Goal: Task Accomplishment & Management: Manage account settings

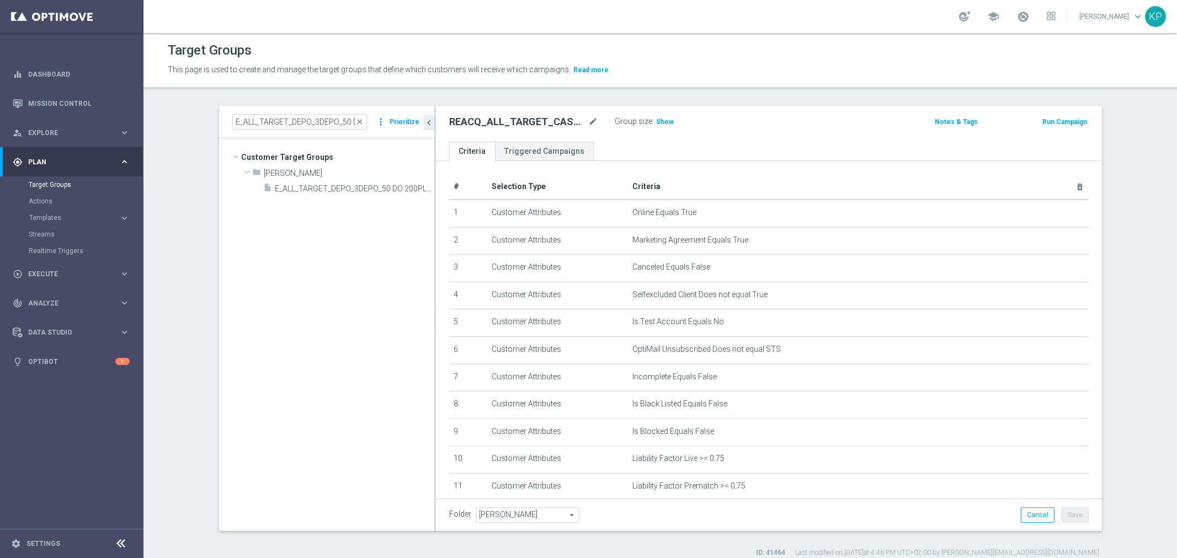
click at [280, 117] on input "E_ALL_TARGET_DEPO_3DEPO_50 DO 200PLN_260925" at bounding box center [299, 121] width 135 height 15
click at [411, 190] on icon "content_copy" at bounding box center [415, 188] width 9 height 9
type textarea "(1 AND 2 AND 3 AND 4 AND 5 AND 6 AND 7 AND 8 AND 9 AND 10 AND 11 AND 12 AND 13 …"
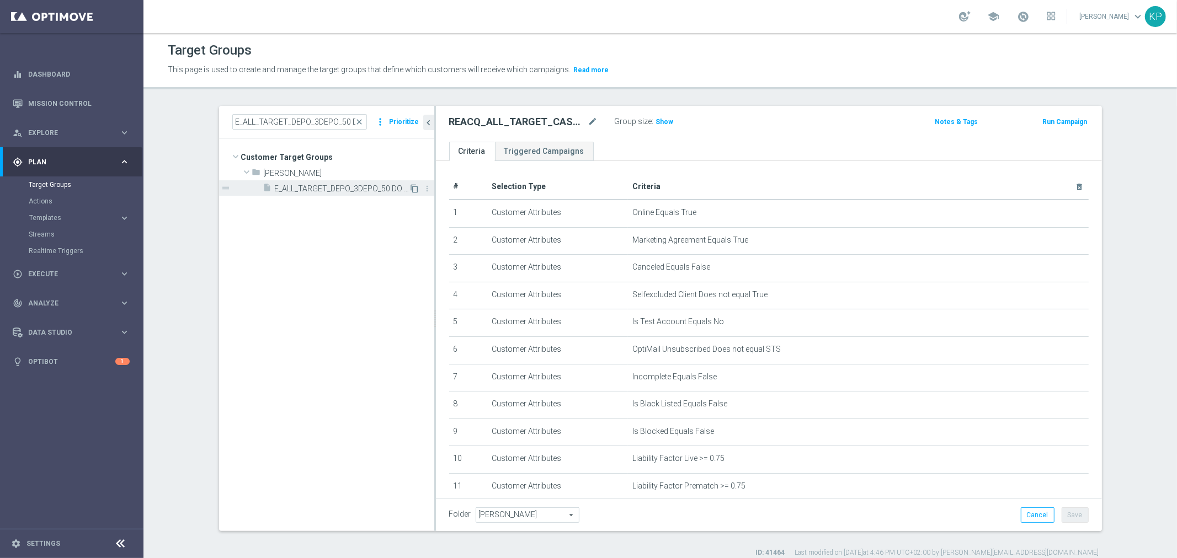
type input "[PERSON_NAME]"
click at [588, 120] on icon "mode_edit" at bounding box center [593, 121] width 10 height 13
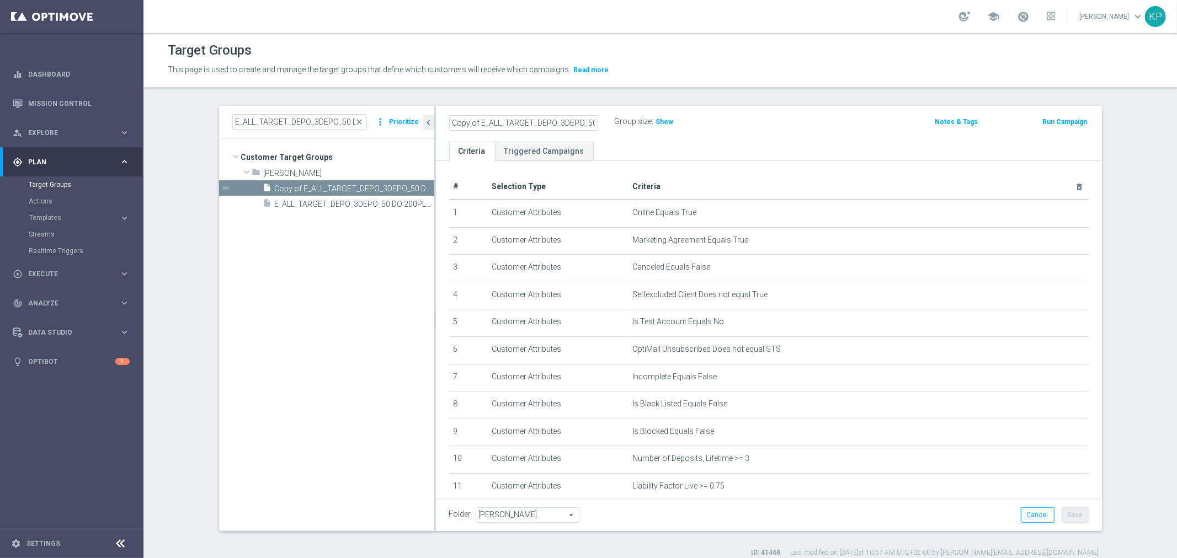
click at [568, 119] on input "Copy of E_ALL_TARGET_DEPO_3DEPO_50 DO 200PLN_260925" at bounding box center [523, 122] width 149 height 15
drag, startPoint x: 448, startPoint y: 122, endPoint x: 432, endPoint y: 123, distance: 16.0
click at [436, 123] on div "Copy of E_ALL_TARGET_DEPO_3DEPO_50 DO 200PLN_260925 Group size : Show Notes & T…" at bounding box center [769, 124] width 666 height 36
click at [470, 125] on input "Copy of E_ALL_TARGET_DEPO_3DEPO_50 DO 200PLN_260925" at bounding box center [523, 122] width 149 height 15
drag, startPoint x: 476, startPoint y: 122, endPoint x: 416, endPoint y: 120, distance: 60.2
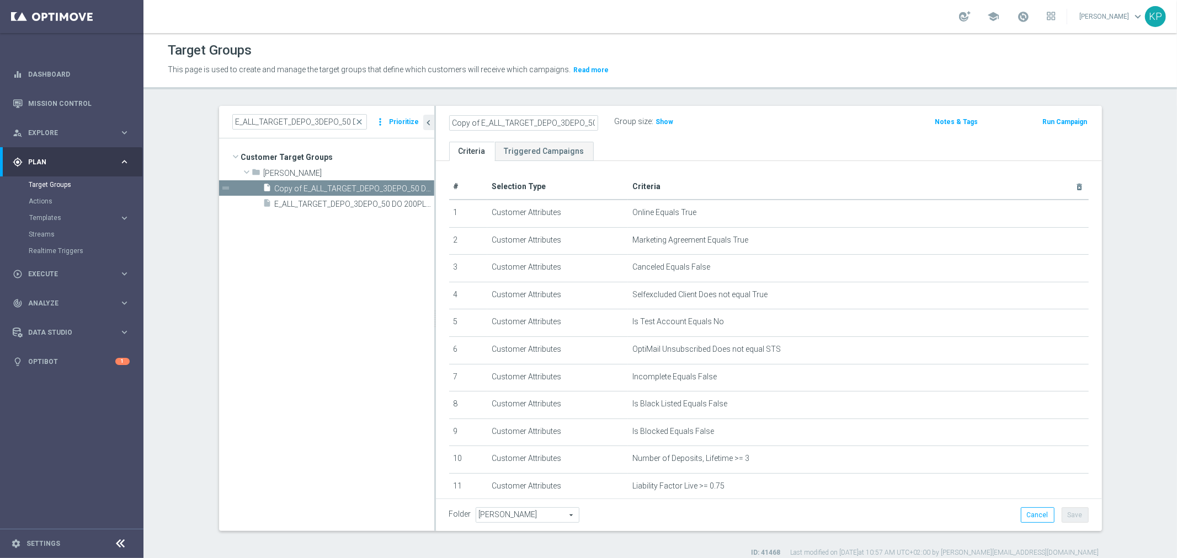
click at [416, 120] on as-split "E_ALL_TARGET_DEPO_3DEPO_50 DO 200PLN_260925 close more_vert Prioritize Customer…" at bounding box center [660, 318] width 883 height 425
click at [561, 120] on input "E_ALL_TARGET_DEPO_3DEPO_50 DO 200PLN_260925" at bounding box center [523, 122] width 149 height 15
type input "E_ALL_TARGET_DEPO_3DEPO_AB DO 200PLN_031025"
click at [752, 130] on div "E_ALL_TARGET_DEPO_3DEPO_AB DO 200PLN_031025 Group size : Show" at bounding box center [660, 122] width 438 height 17
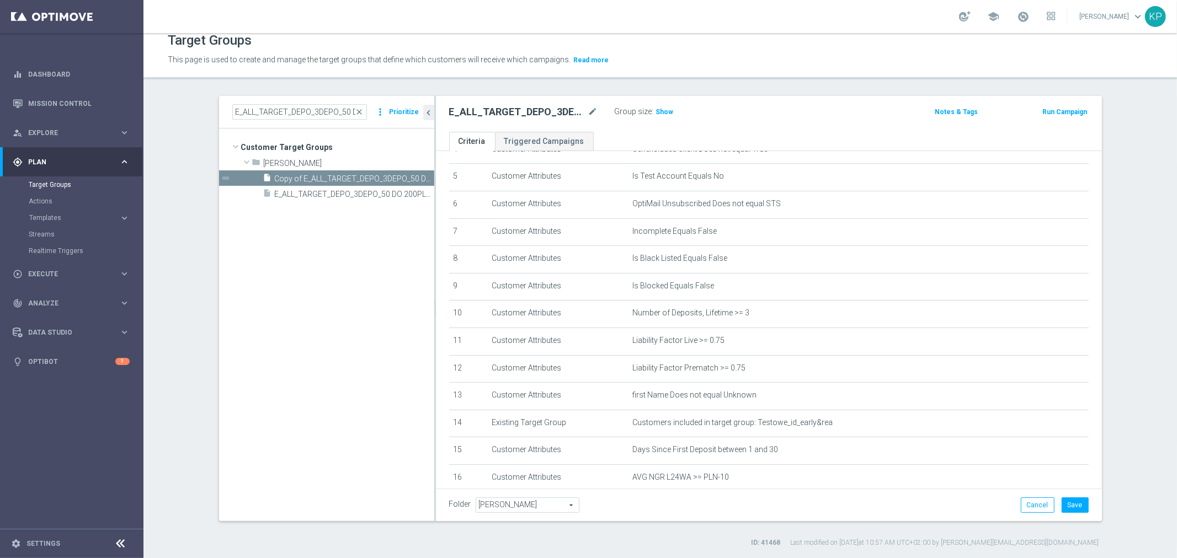
scroll to position [200, 0]
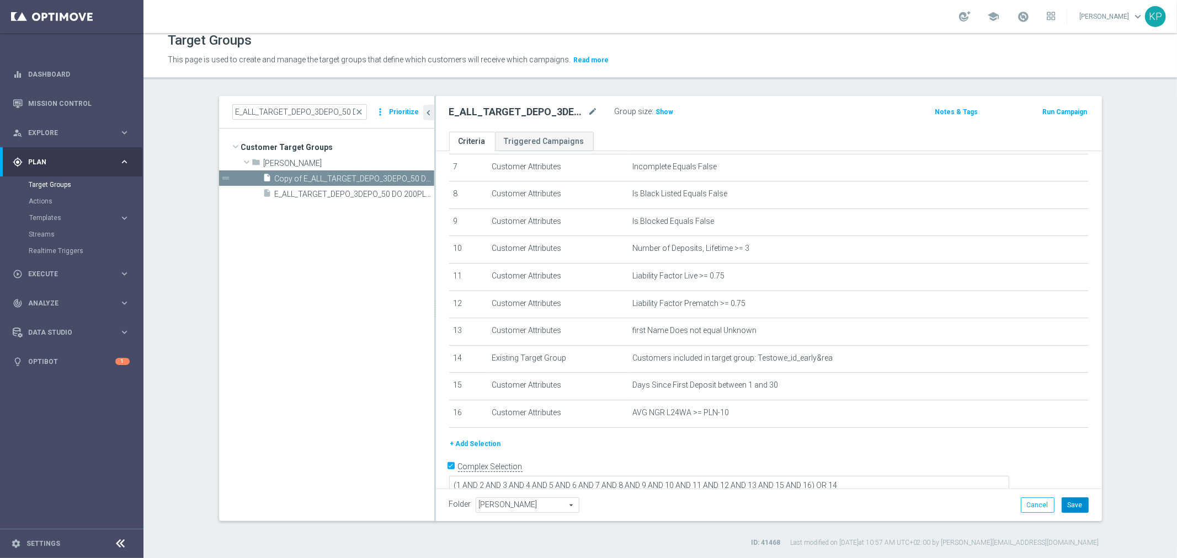
click at [1072, 501] on button "Save" at bounding box center [1075, 505] width 27 height 15
click at [548, 109] on h2 "E_ALL_TARGET_DEPO_3DEPO_AB DO 200PLN_031025" at bounding box center [517, 111] width 137 height 13
copy div "E_ALL_TARGET_DEPO_3DEPO_AB DO 200PLN_031025"
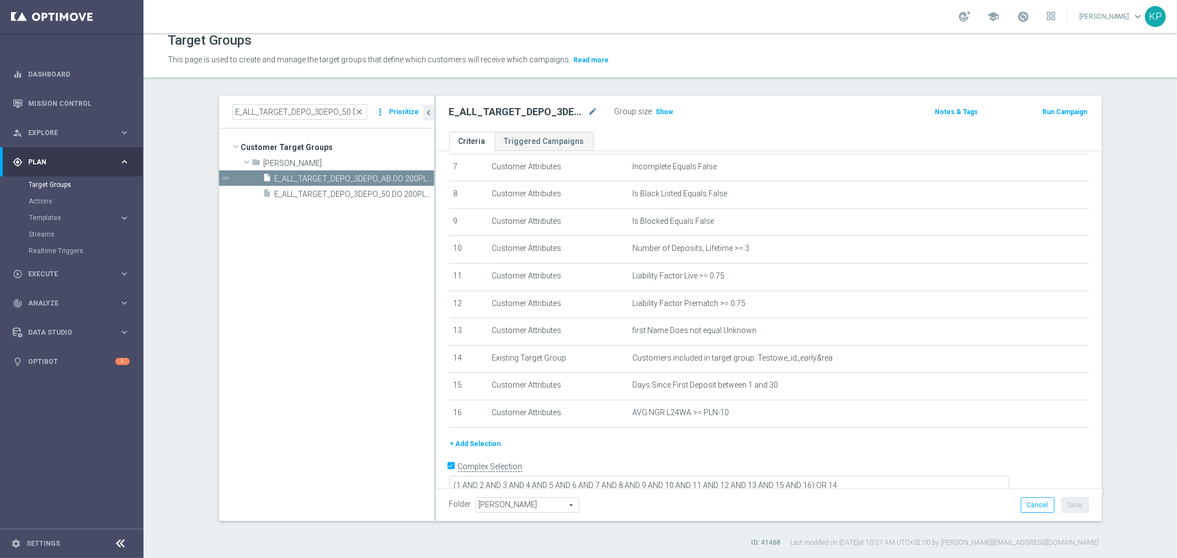
click at [382, 47] on div "Target Groups" at bounding box center [660, 41] width 985 height 22
click at [478, 111] on h2 "E_ALL_TARGET_DEPO_3DEPO_AB DO 200PLN_031025" at bounding box center [517, 111] width 137 height 13
copy div "E_ALL_TARGET_DEPO_3DEPO_AB DO 200PLN_031025"
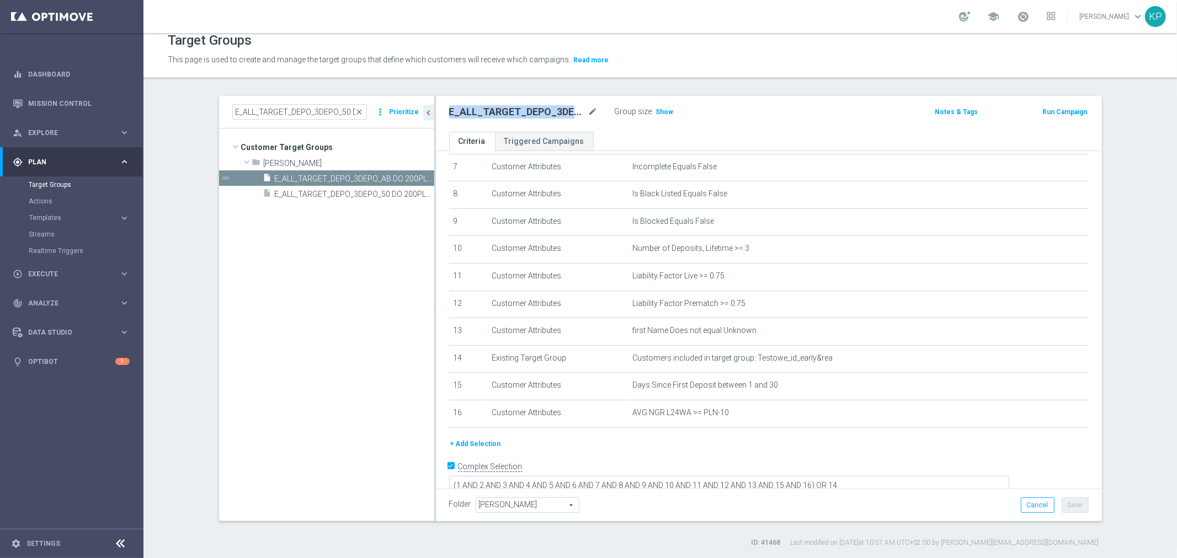
drag, startPoint x: 354, startPoint y: 318, endPoint x: 395, endPoint y: 355, distance: 55.1
click at [354, 318] on tree-viewport "Customer Target Groups library_add create_new_folder folder" at bounding box center [326, 325] width 215 height 392
click at [510, 505] on span "[PERSON_NAME]" at bounding box center [527, 505] width 103 height 14
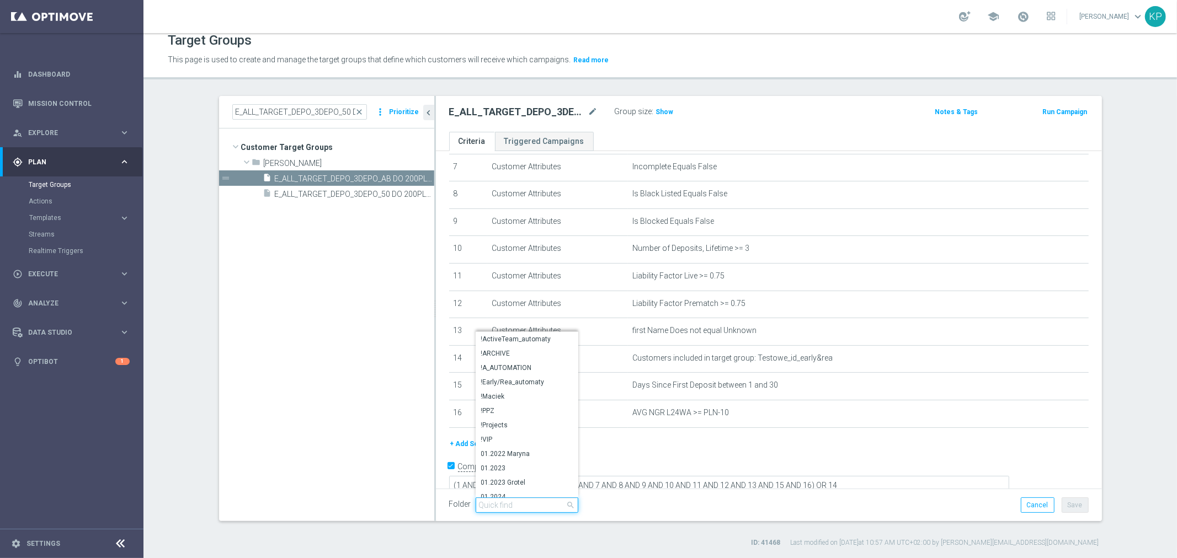
click at [510, 505] on input "search" at bounding box center [527, 505] width 103 height 15
type input "kp"
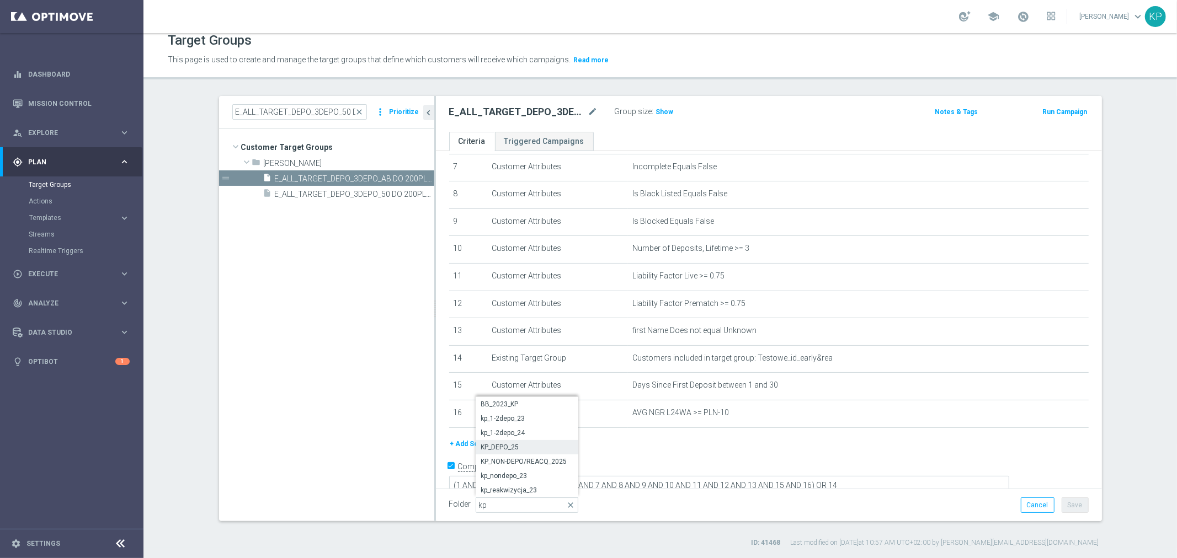
click at [525, 440] on label "KP_DEPO_25" at bounding box center [527, 447] width 103 height 14
type input "KP_DEPO_25"
click at [1062, 498] on button "Save" at bounding box center [1075, 505] width 27 height 15
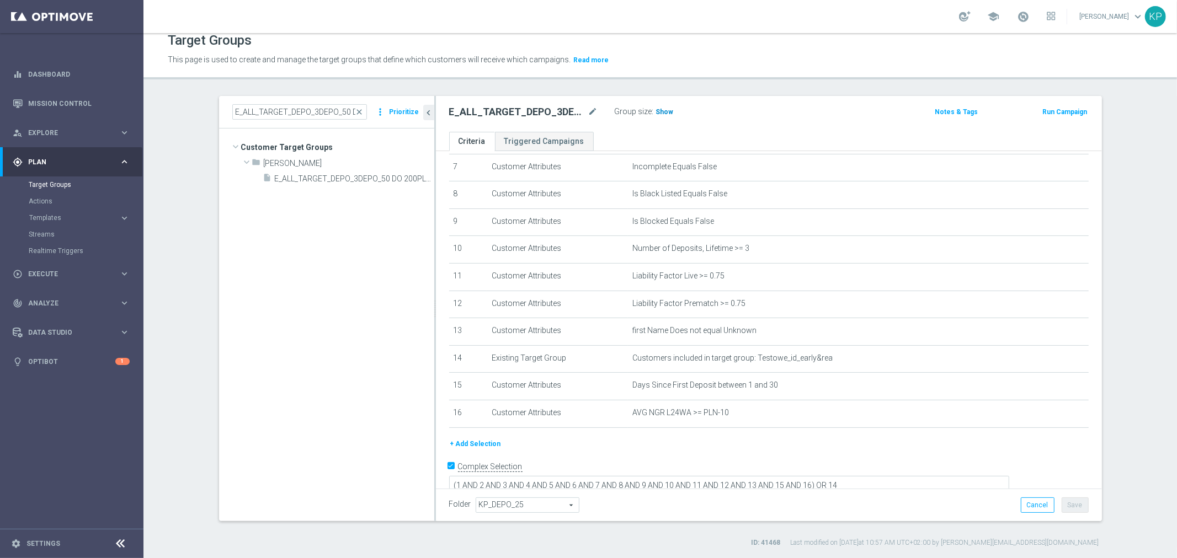
click at [658, 110] on span "Show" at bounding box center [665, 112] width 18 height 8
click at [100, 202] on link "Actions" at bounding box center [72, 201] width 86 height 9
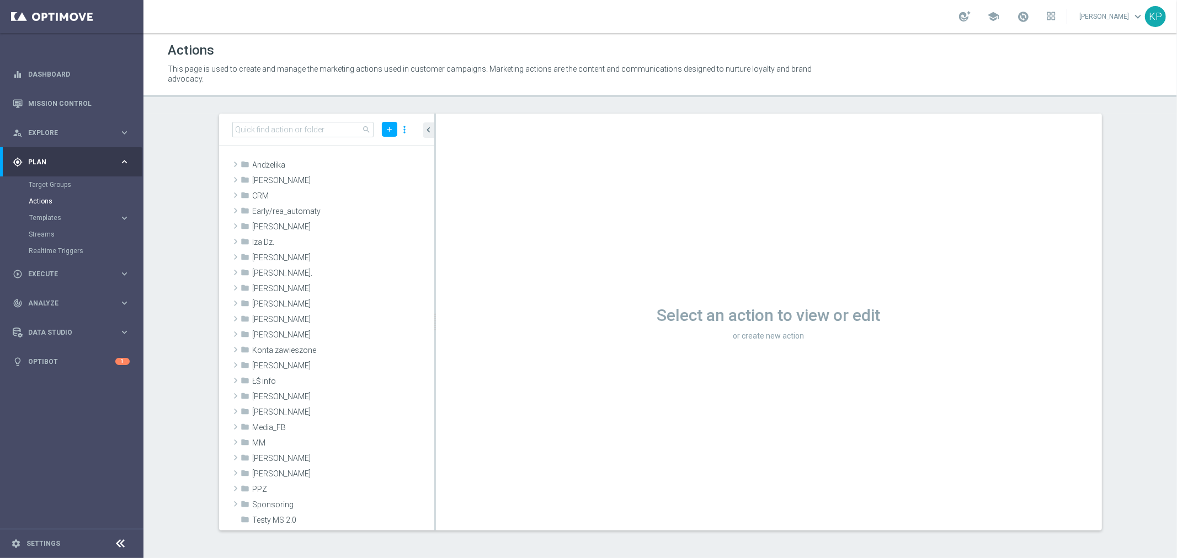
click at [189, 254] on section "search add more_vert folder Andżelika library_add create_new_folder mode_edit d…" at bounding box center [659, 322] width 1033 height 417
click at [234, 362] on span at bounding box center [235, 365] width 11 height 13
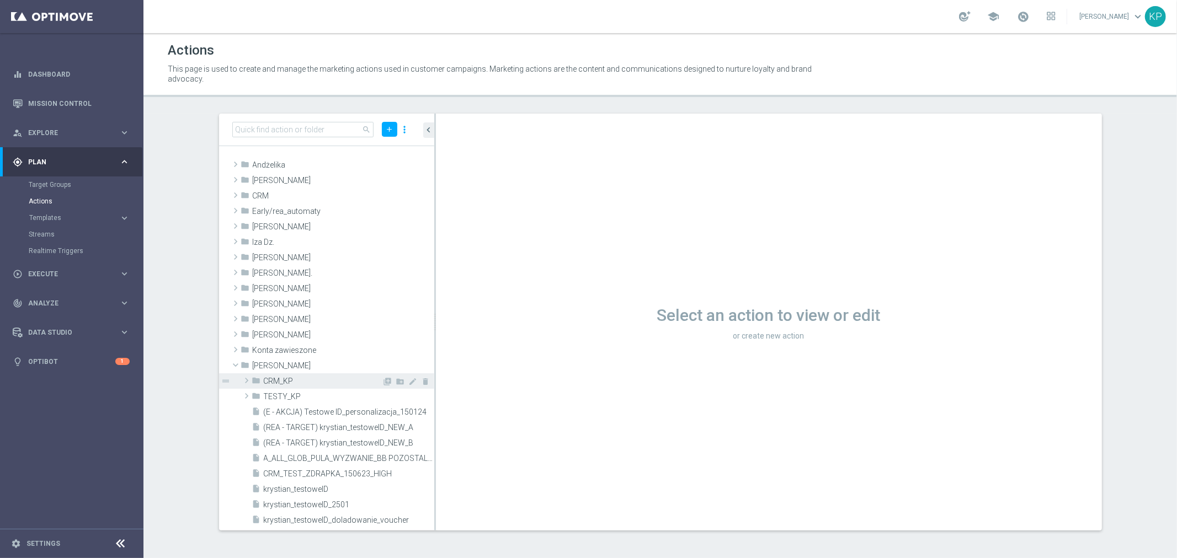
click at [269, 377] on span "CRM_KP" at bounding box center [323, 381] width 119 height 9
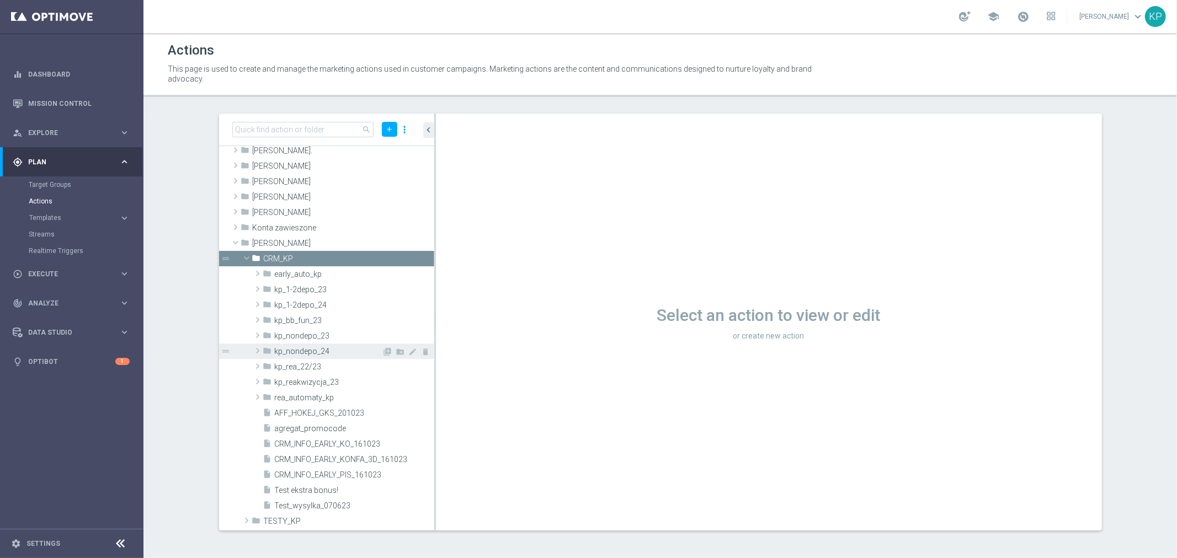
scroll to position [61, 0]
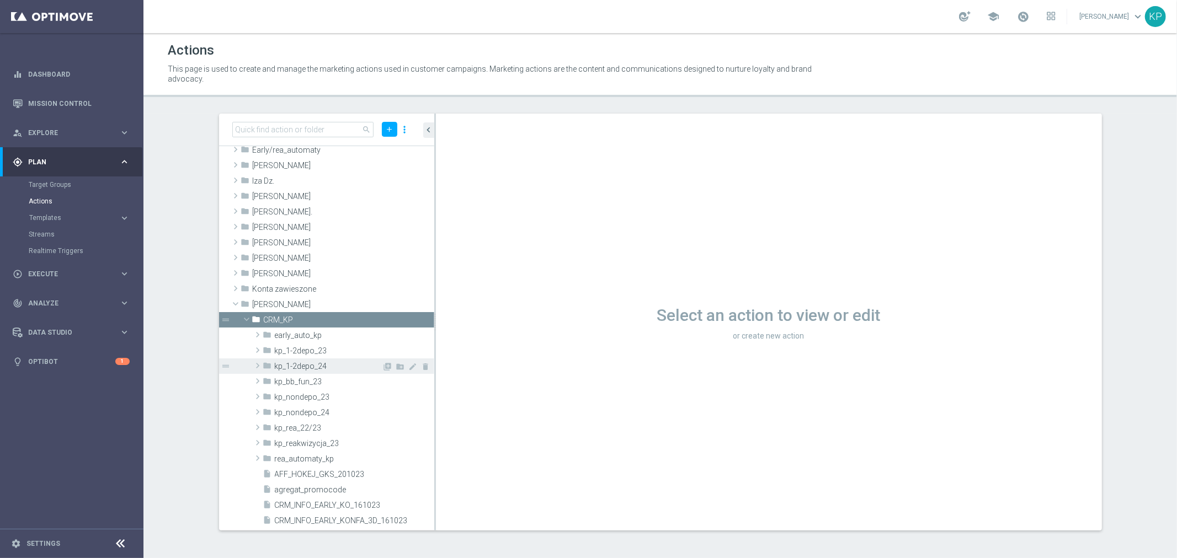
drag, startPoint x: 332, startPoint y: 364, endPoint x: 338, endPoint y: 365, distance: 6.2
click at [332, 364] on span "kp_1-2depo_24" at bounding box center [329, 366] width 108 height 9
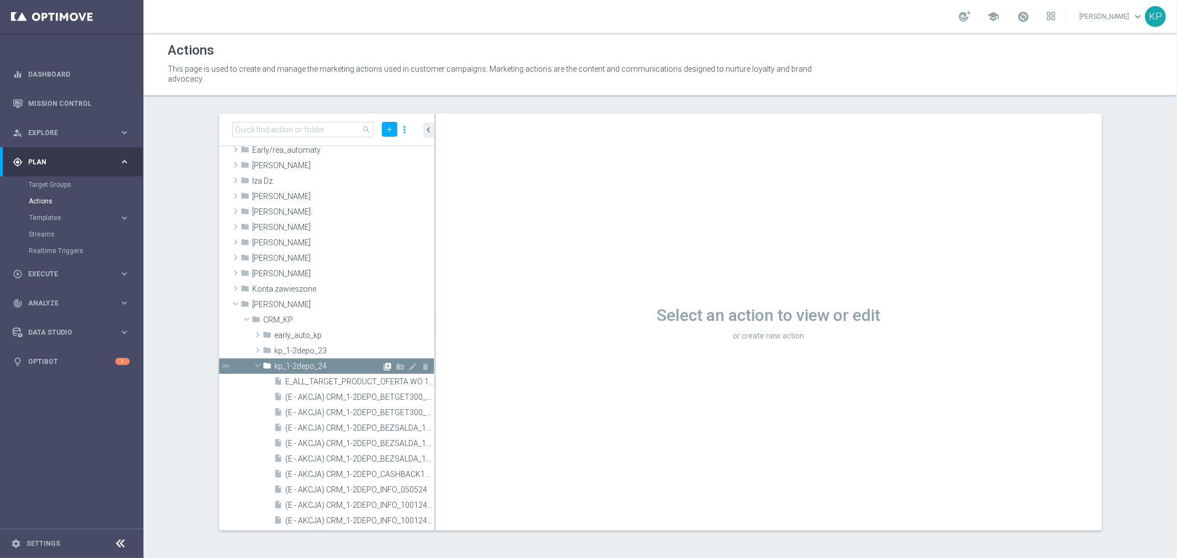
click at [383, 365] on icon "library_add" at bounding box center [387, 367] width 9 height 9
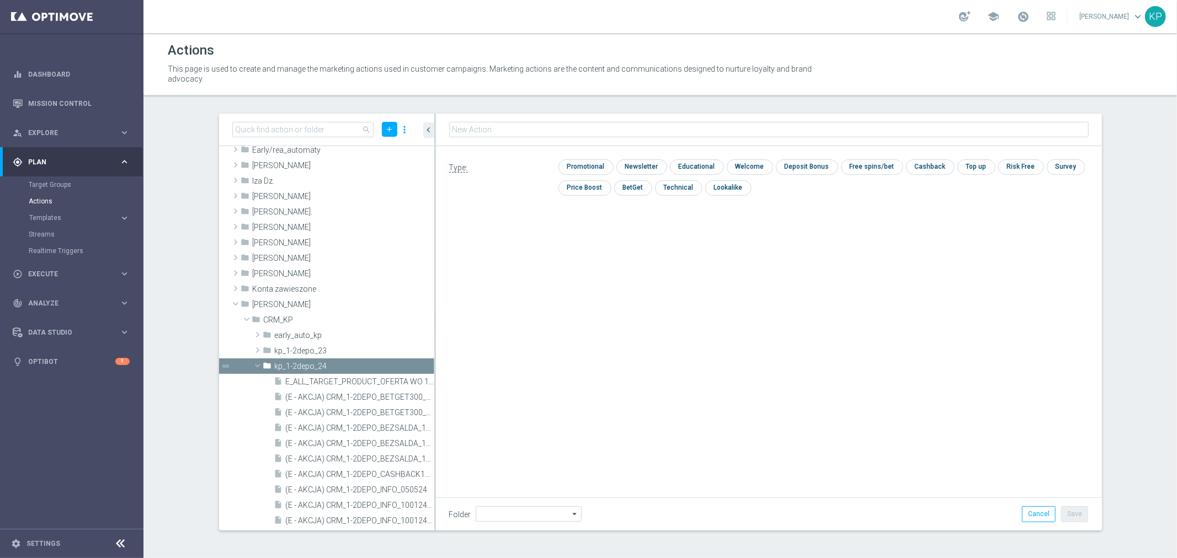
type input "kp_1-2depo_24"
type input "E_ALL_TARGET_DEPO_3DEPO_AB DO 200PLNA25_031025"
click at [594, 168] on input "checkbox" at bounding box center [584, 167] width 52 height 15
checkbox input "true"
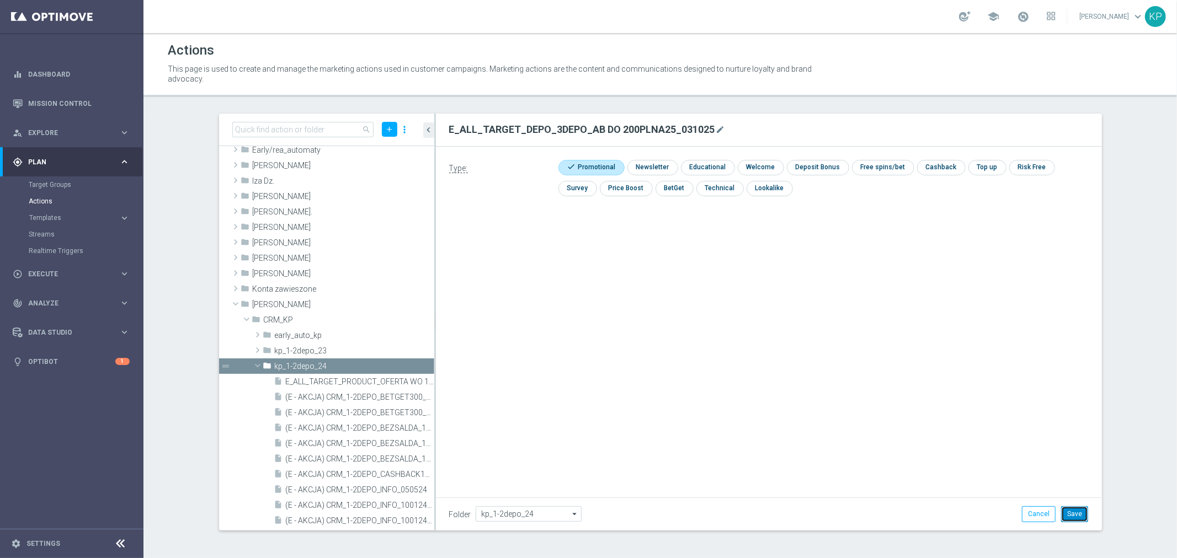
click at [1073, 508] on button "Save" at bounding box center [1074, 514] width 27 height 15
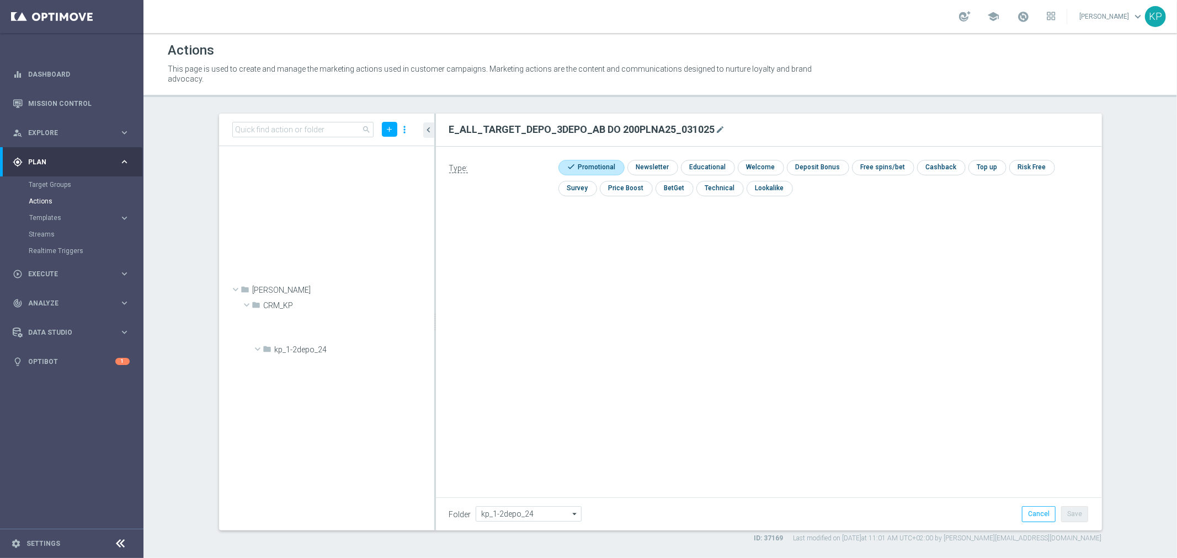
scroll to position [1056, 0]
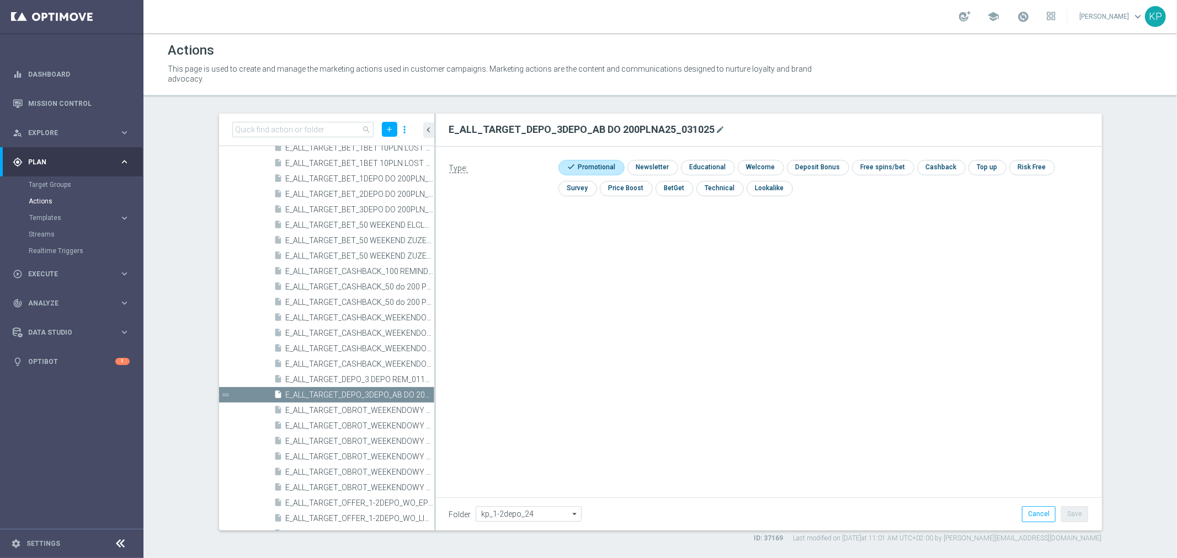
click at [180, 243] on section "search add more_vert folder [PERSON_NAME] library_add create_new_folder mode_ed…" at bounding box center [659, 329] width 1033 height 430
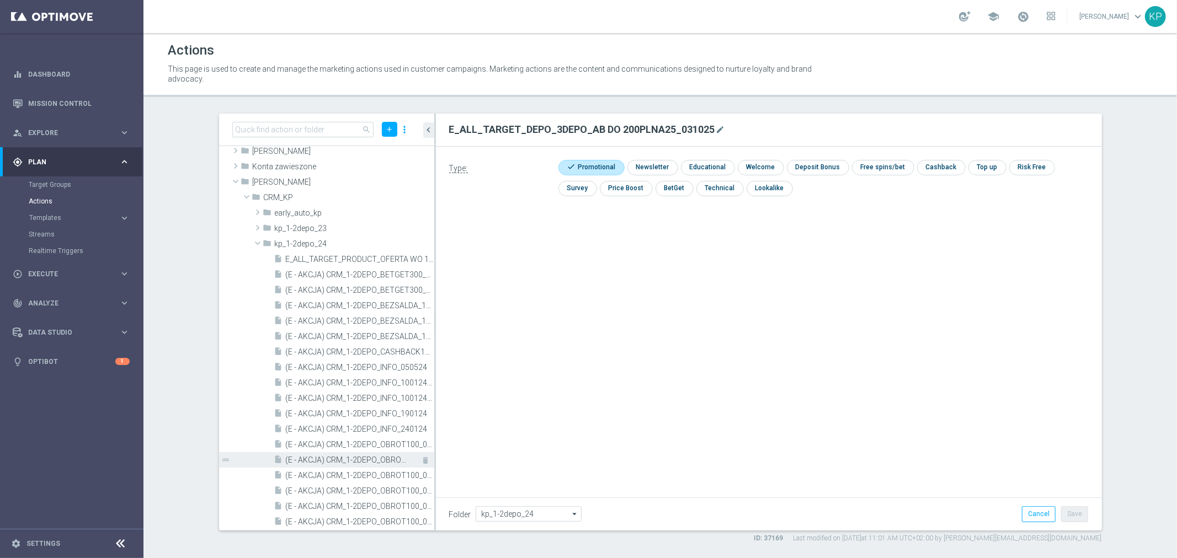
scroll to position [13, 0]
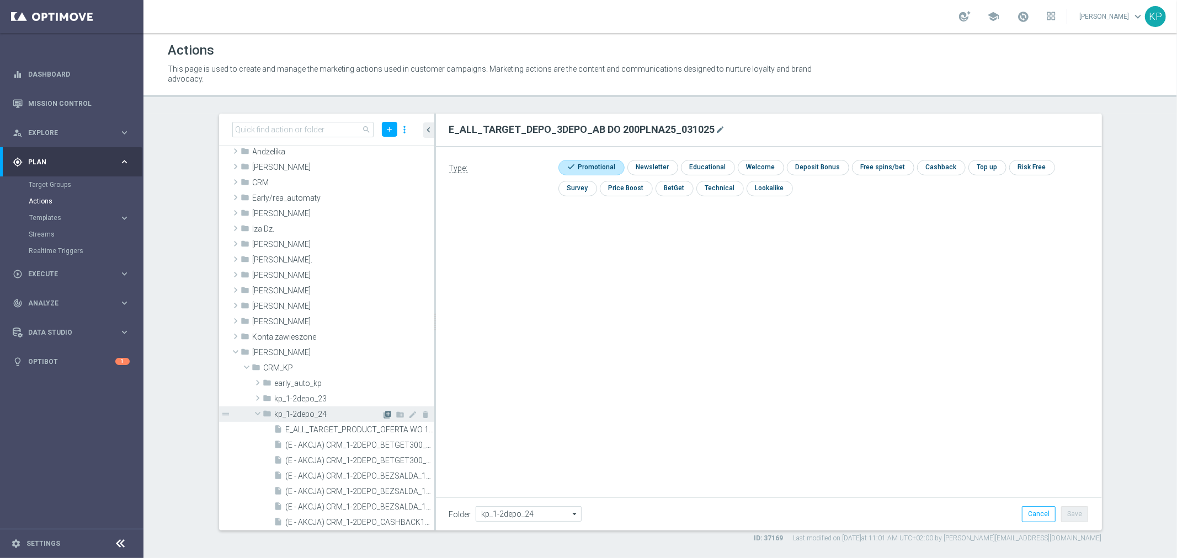
click at [383, 414] on icon "library_add" at bounding box center [387, 415] width 9 height 9
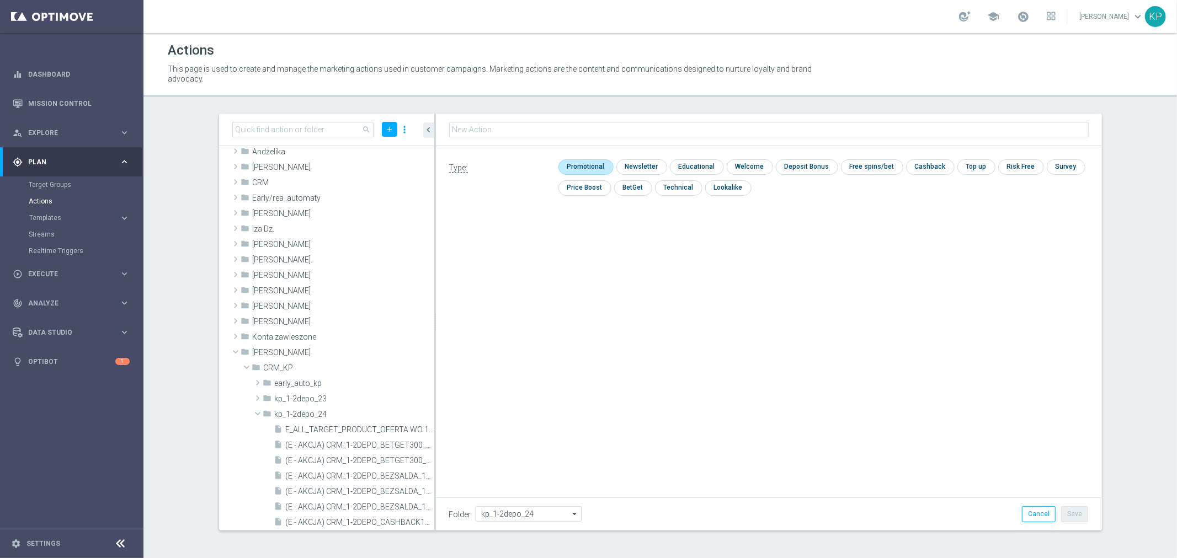
type input "E_ALL_TARGET_DEPO_3DEPO_AB DO 200PLNB50_031025"
click at [596, 168] on input "checkbox" at bounding box center [584, 167] width 52 height 15
checkbox input "true"
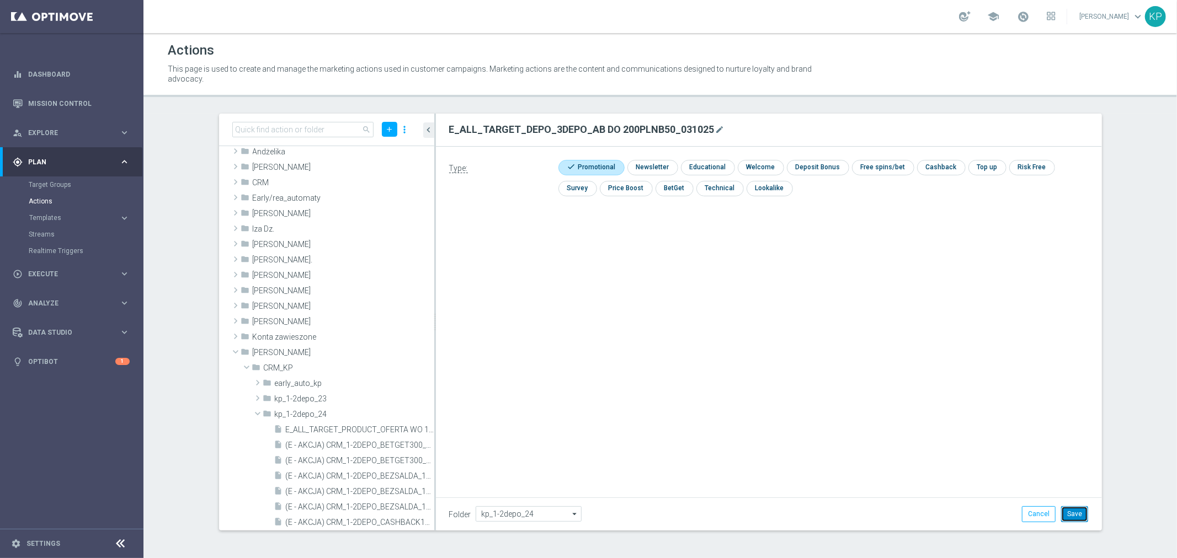
click at [1075, 511] on button "Save" at bounding box center [1074, 514] width 27 height 15
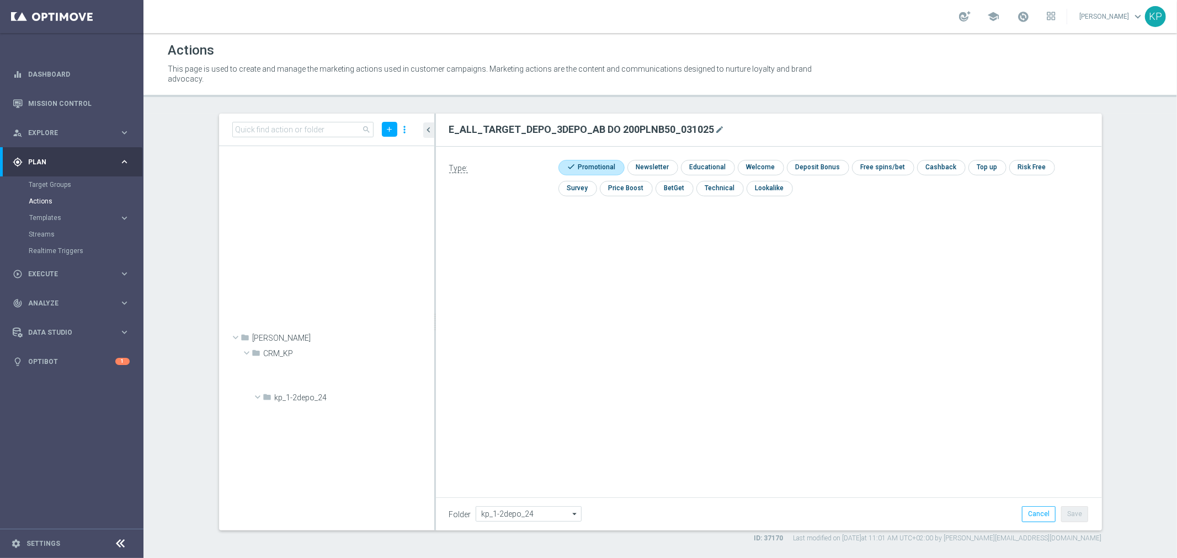
scroll to position [1069, 0]
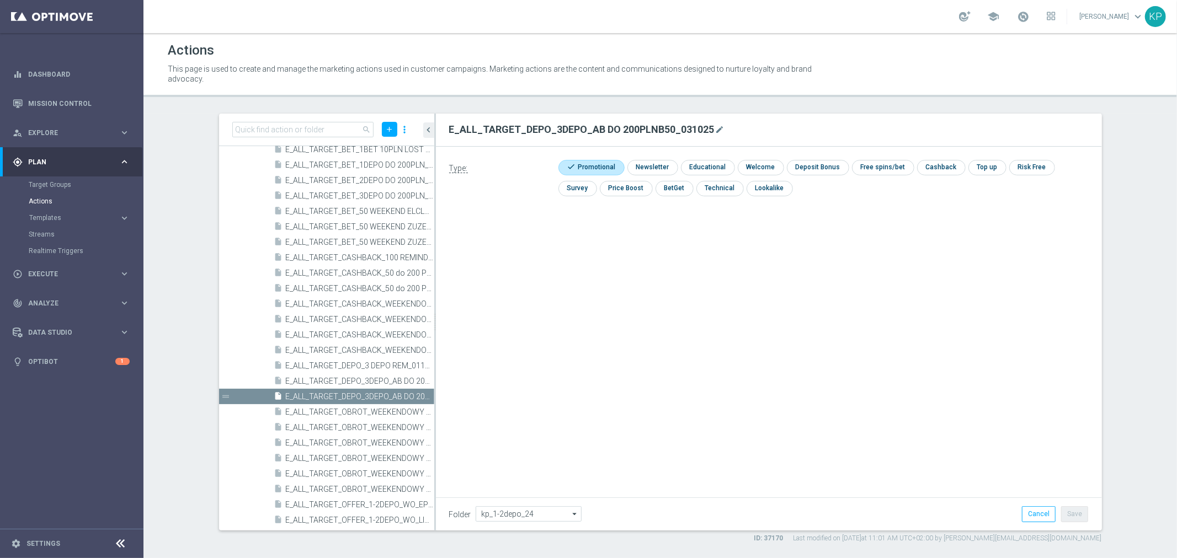
click at [635, 249] on div "Type: check Promotional check Newsletter check Educational check Welcome check …" at bounding box center [769, 271] width 666 height 248
click at [712, 20] on div "school [PERSON_NAME] keyboard_arrow_down KP" at bounding box center [659, 16] width 1033 height 33
click at [565, 62] on div "This page is used to create and manage the marketing actions used in customer c…" at bounding box center [493, 73] width 668 height 25
click at [406, 72] on p "This page is used to create and manage the marketing actions used in customer c…" at bounding box center [493, 74] width 651 height 20
click at [63, 97] on link "Mission Control" at bounding box center [79, 103] width 102 height 29
